Goal: Task Accomplishment & Management: Manage account settings

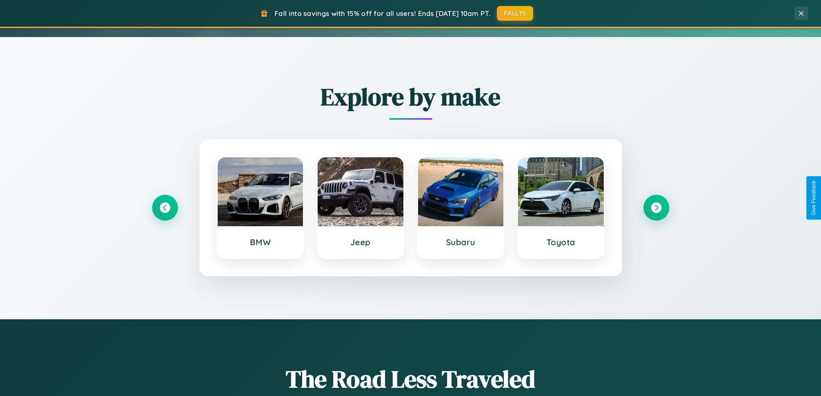
scroll to position [372, 0]
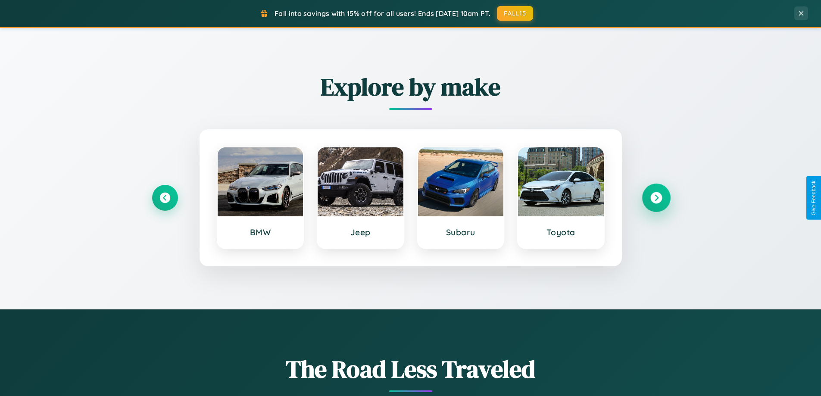
click at [656, 198] on icon at bounding box center [657, 198] width 12 height 12
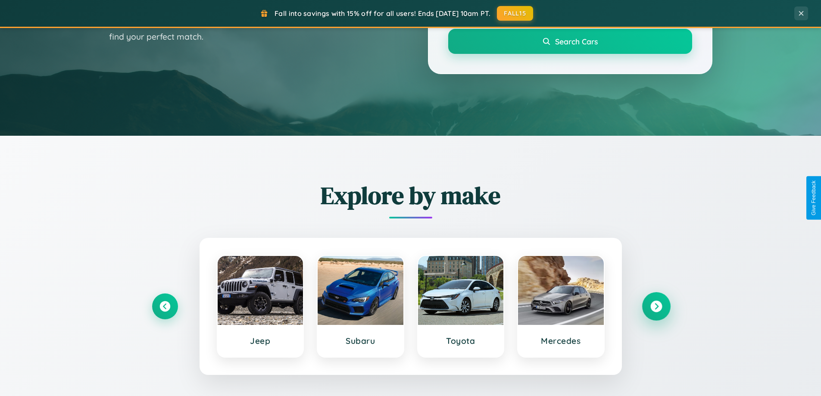
scroll to position [0, 0]
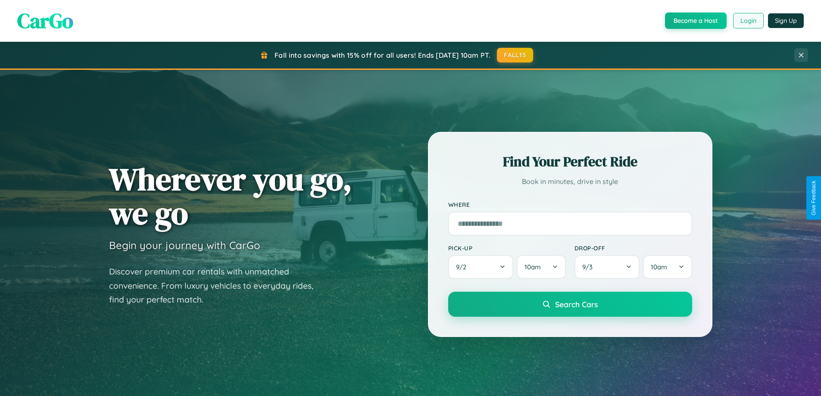
click at [748, 21] on button "Login" at bounding box center [749, 21] width 31 height 16
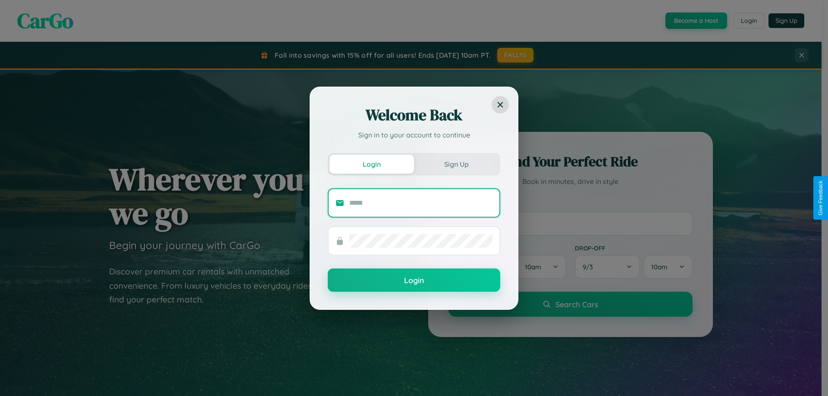
click at [421, 203] on input "text" at bounding box center [420, 203] width 143 height 14
type input "**********"
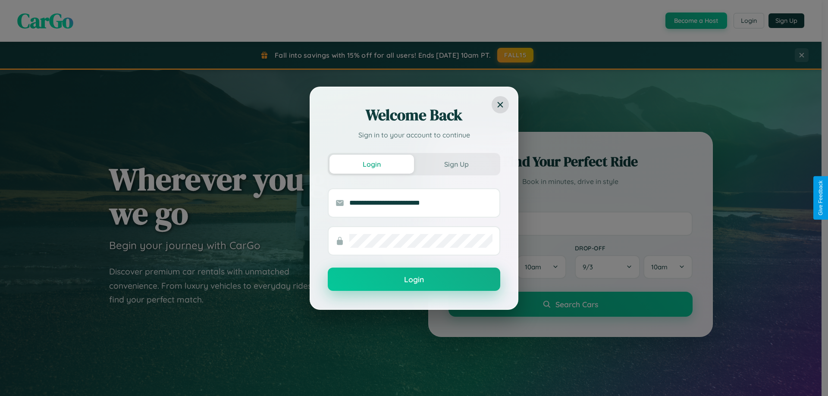
click at [414, 279] on button "Login" at bounding box center [414, 279] width 172 height 23
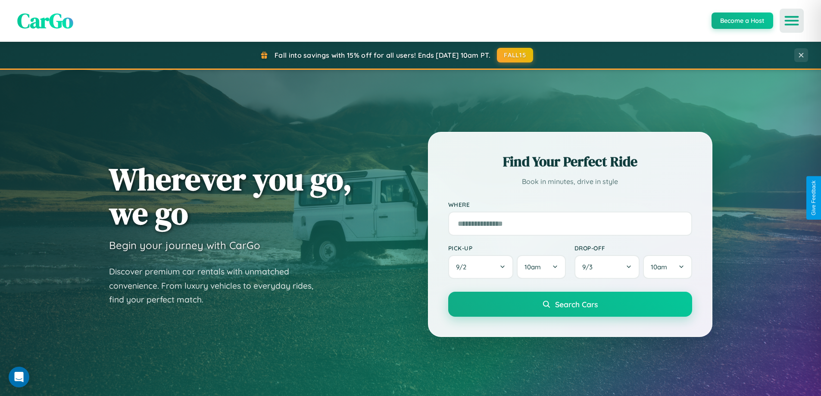
click at [792, 21] on icon "Open menu" at bounding box center [792, 21] width 13 height 8
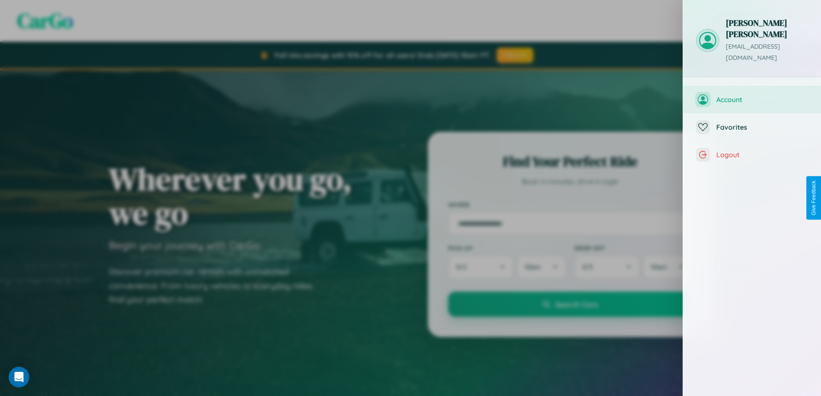
click at [753, 95] on span "Account" at bounding box center [763, 99] width 92 height 9
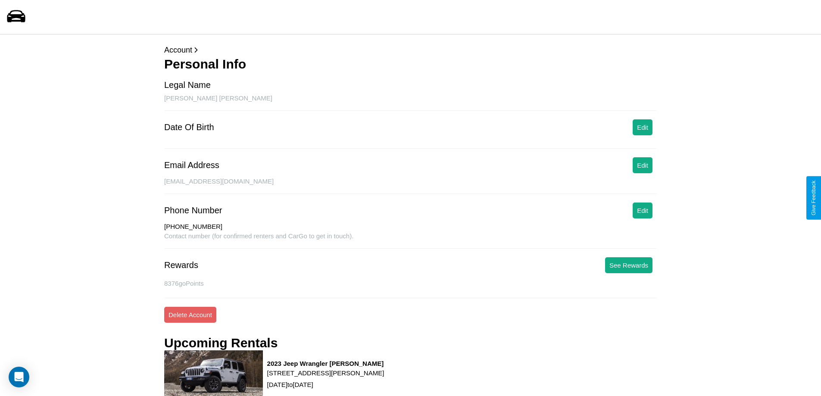
scroll to position [375, 0]
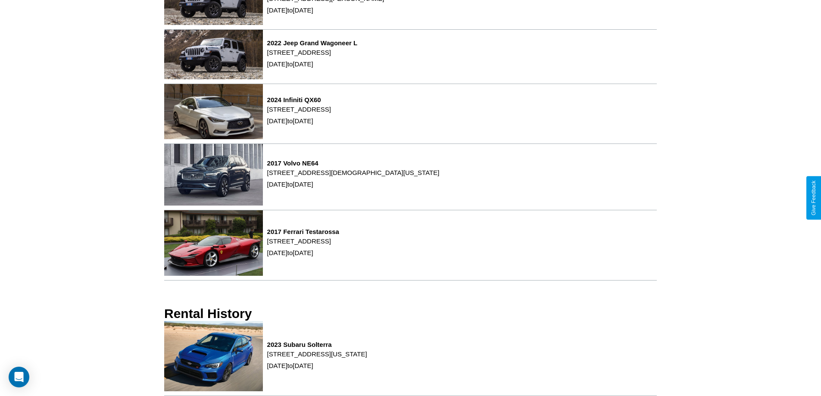
click at [367, 359] on p "[STREET_ADDRESS][US_STATE]" at bounding box center [317, 354] width 100 height 12
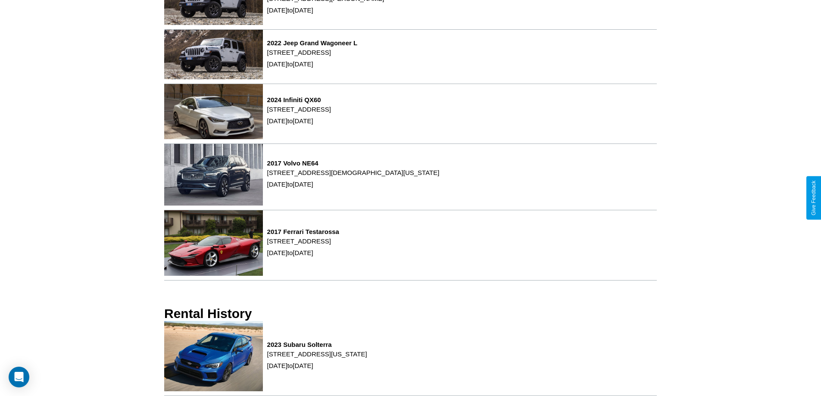
click at [367, 359] on p "[STREET_ADDRESS][US_STATE]" at bounding box center [317, 354] width 100 height 12
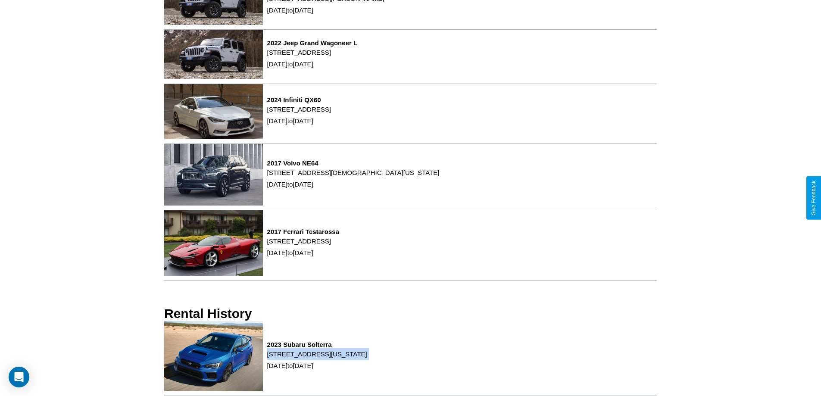
click at [367, 359] on p "[STREET_ADDRESS][US_STATE]" at bounding box center [317, 354] width 100 height 12
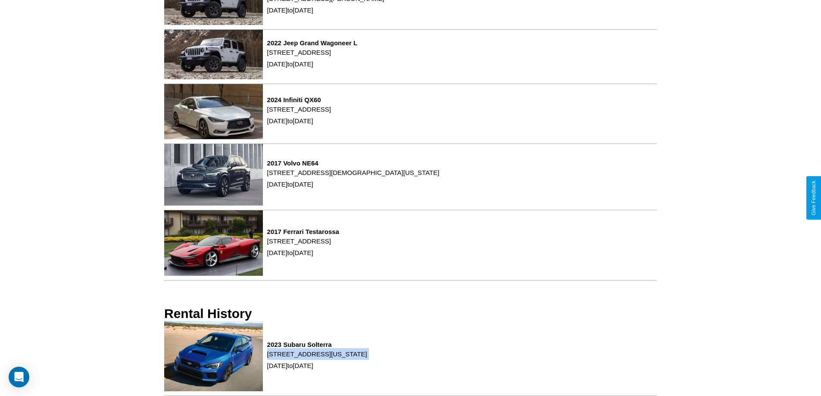
click at [367, 359] on p "[STREET_ADDRESS][US_STATE]" at bounding box center [317, 354] width 100 height 12
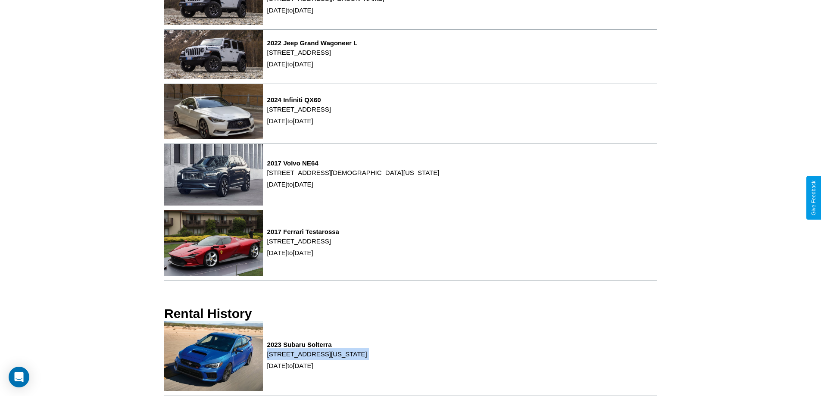
click at [367, 359] on p "[STREET_ADDRESS][US_STATE]" at bounding box center [317, 354] width 100 height 12
